Goal: Task Accomplishment & Management: Manage account settings

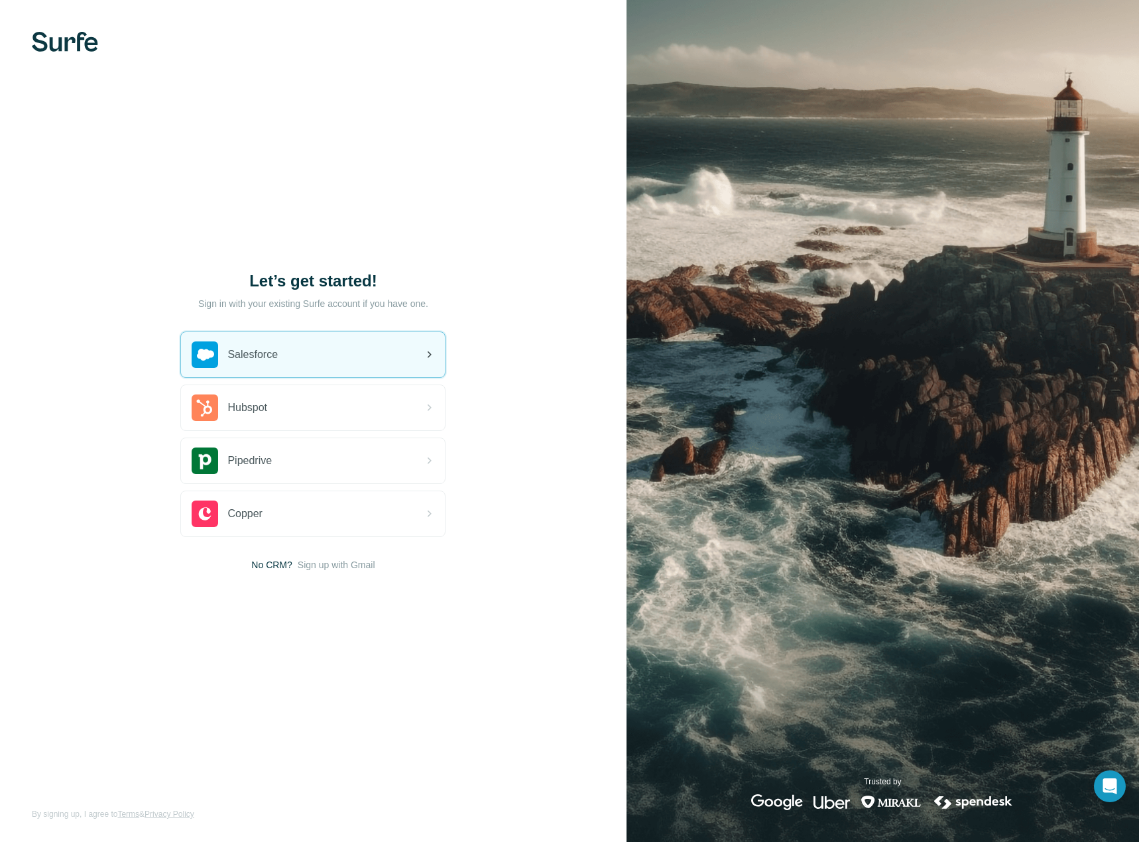
click at [278, 349] on span "Salesforce" at bounding box center [252, 355] width 50 height 16
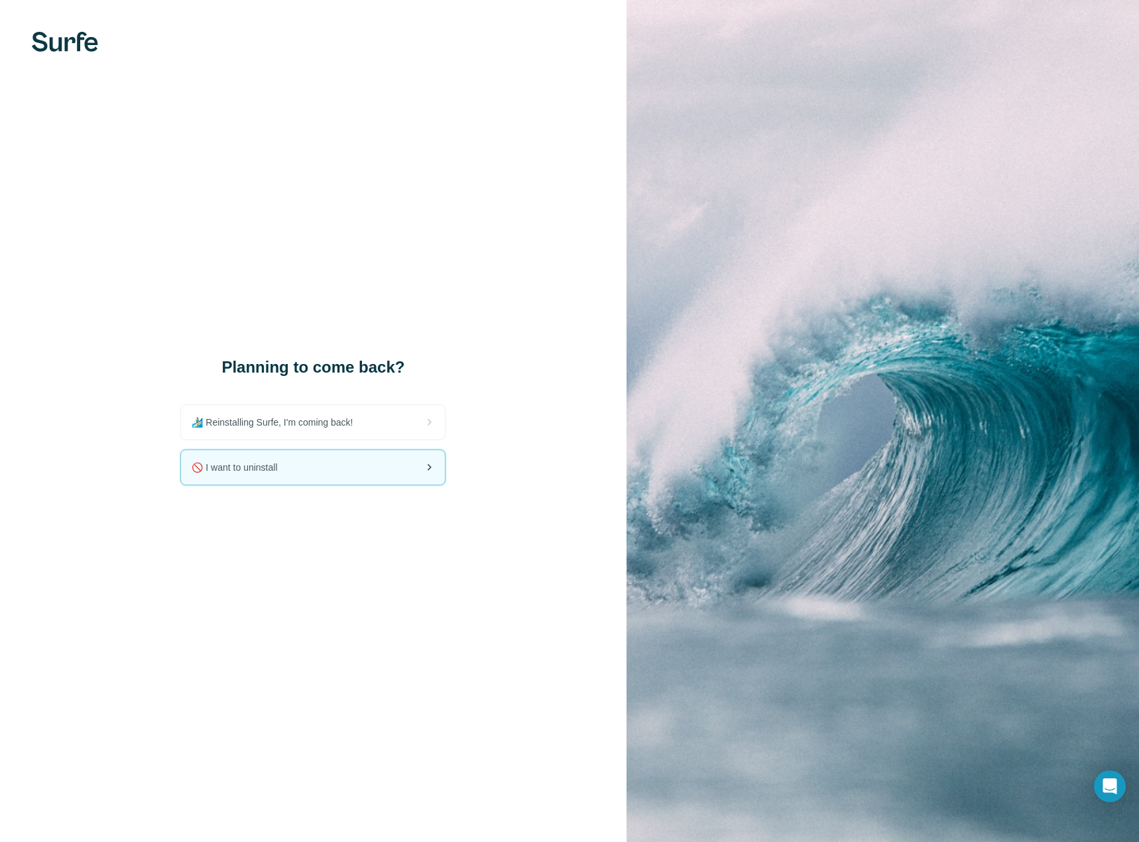
click at [300, 467] on div "🚫 I want to uninstall" at bounding box center [313, 467] width 264 height 34
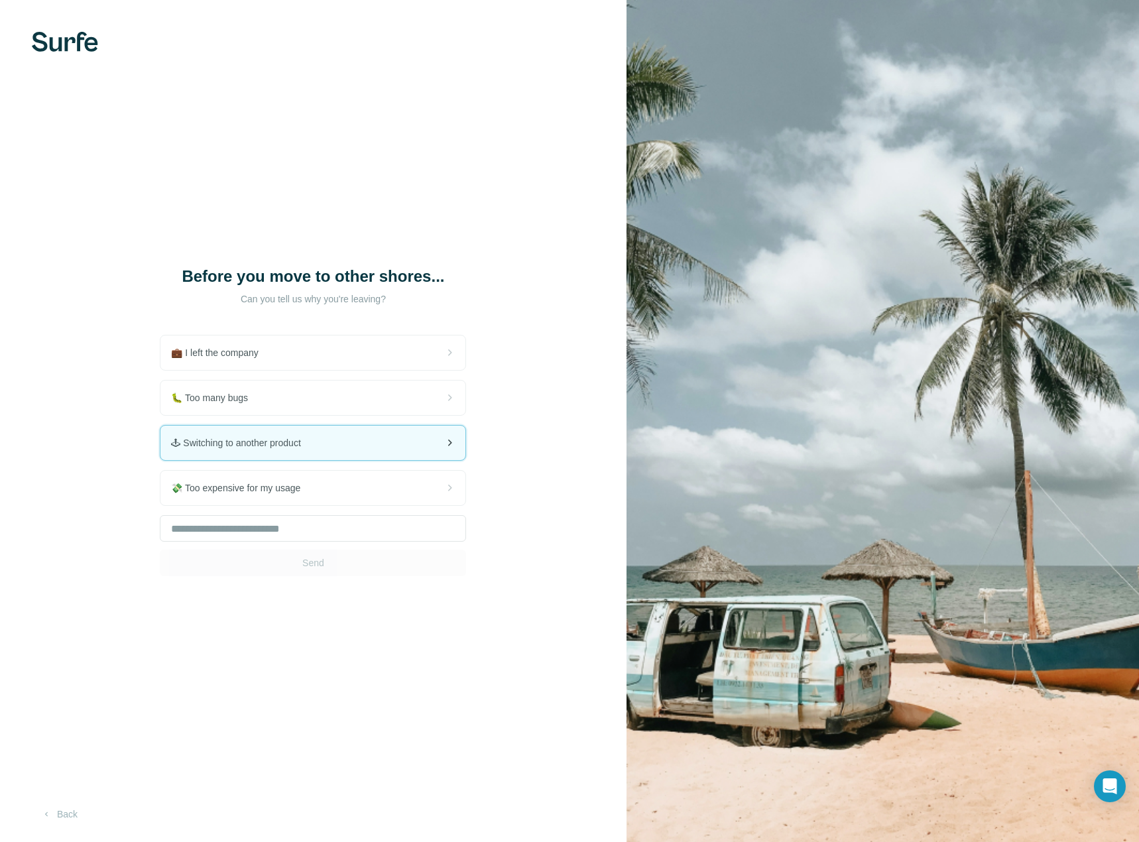
click at [267, 442] on span "🕹 Switching to another product" at bounding box center [241, 442] width 140 height 13
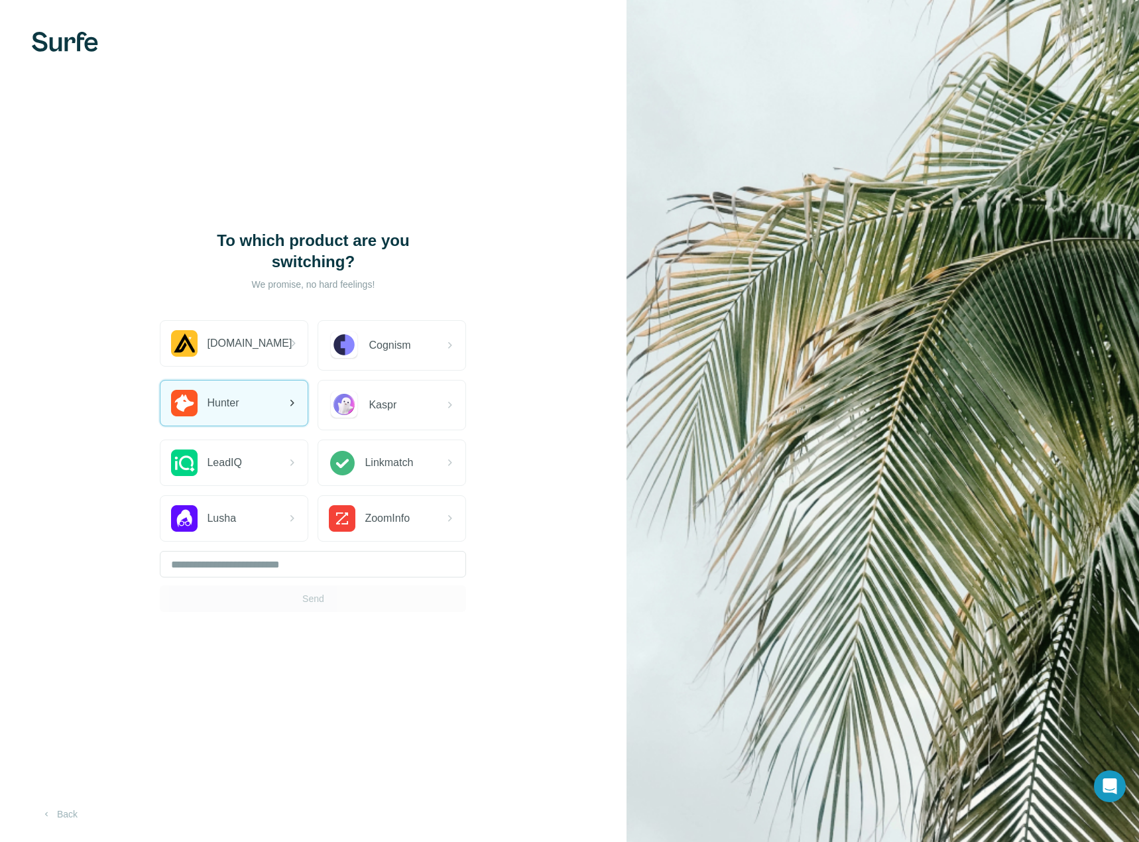
click at [237, 400] on span "Hunter" at bounding box center [223, 403] width 32 height 16
